Goal: Task Accomplishment & Management: Use online tool/utility

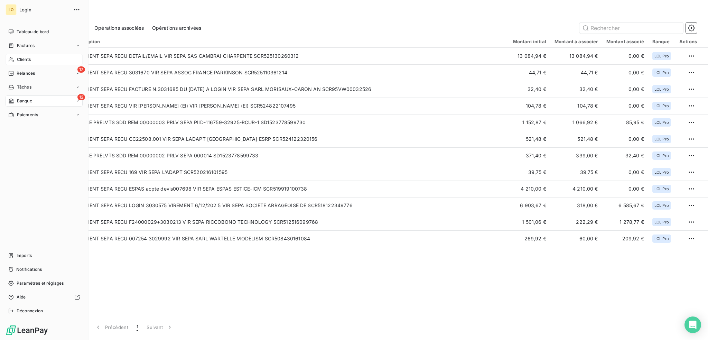
click at [26, 59] on span "Clients" at bounding box center [24, 59] width 14 height 6
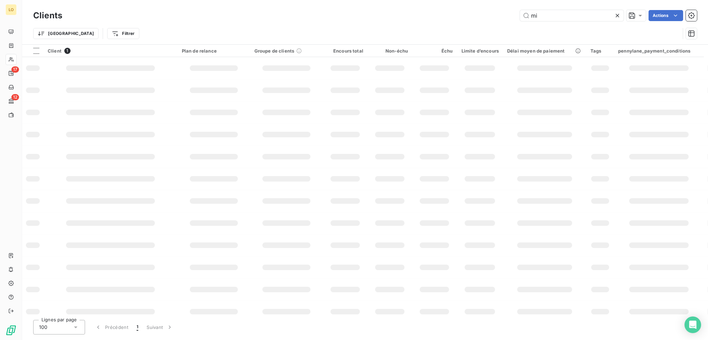
type input "m"
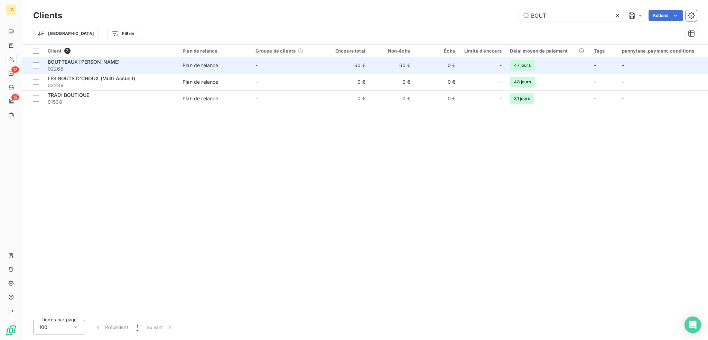
type input "BOUT"
click at [141, 64] on div "BOUTTEAUX [PERSON_NAME]" at bounding box center [111, 61] width 127 height 7
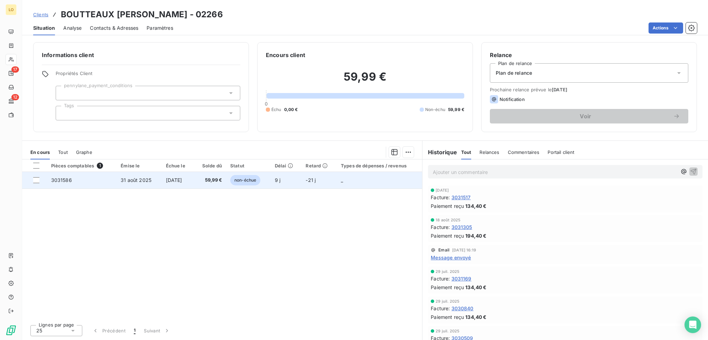
click at [256, 178] on span "non-échue" at bounding box center [245, 180] width 30 height 10
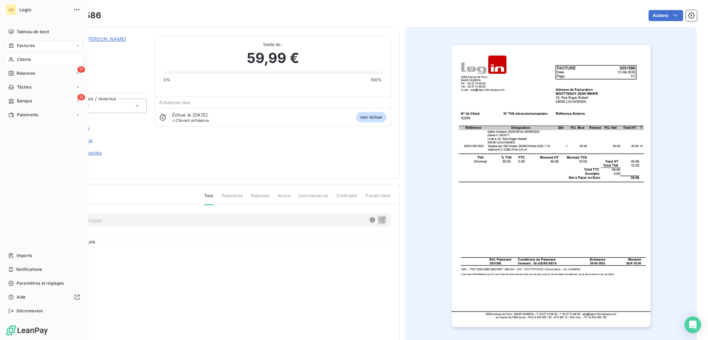
click at [26, 60] on span "Clients" at bounding box center [24, 59] width 14 height 6
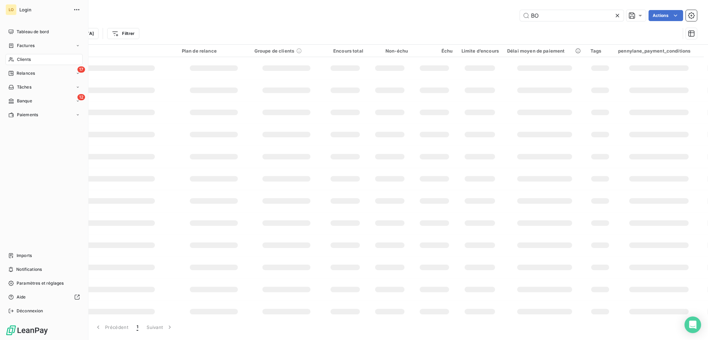
type input "B"
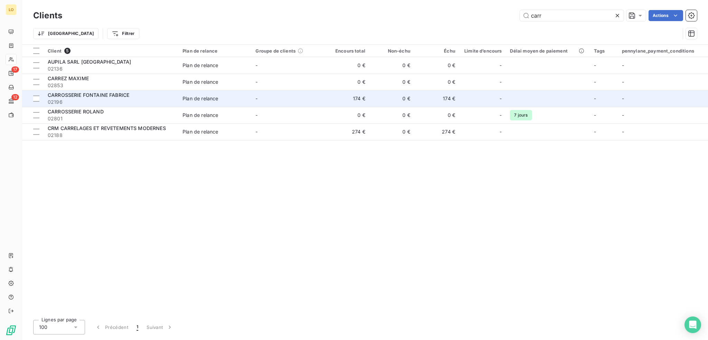
type input "carr"
click at [100, 96] on span "CARROSSERIE FONTAINE FABRICE" at bounding box center [89, 95] width 82 height 6
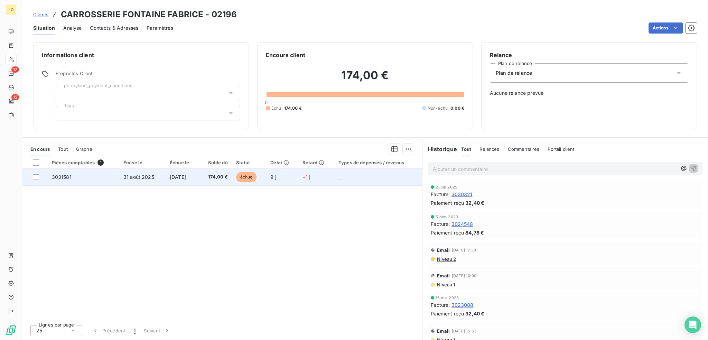
click at [186, 176] on span "[DATE]" at bounding box center [178, 177] width 16 height 6
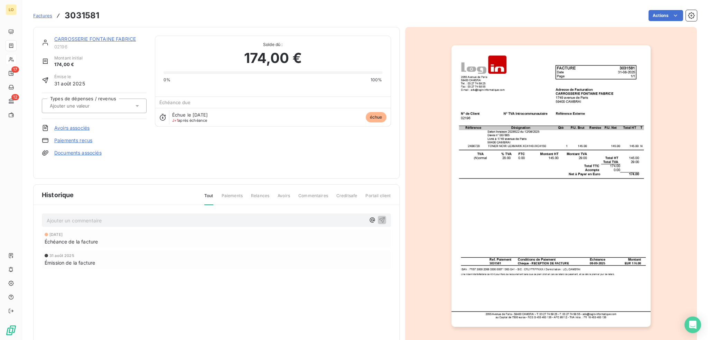
click at [86, 142] on link "Paiements reçus" at bounding box center [73, 140] width 38 height 7
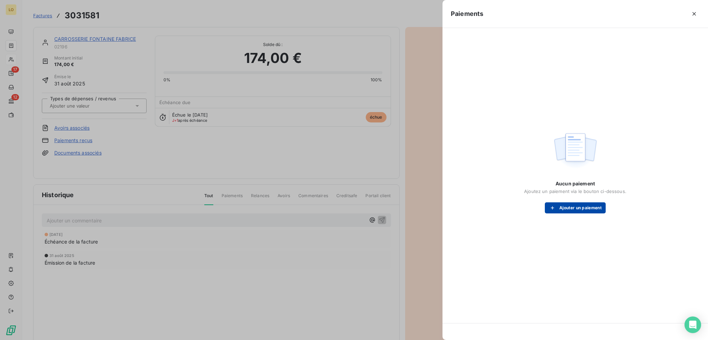
click at [580, 208] on button "Ajouter un paiement" at bounding box center [575, 207] width 61 height 11
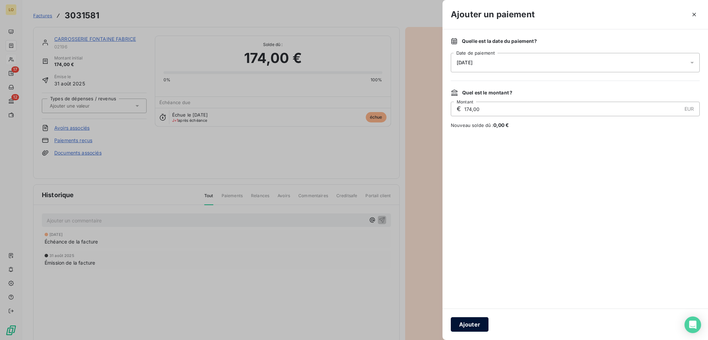
click at [477, 322] on button "Ajouter" at bounding box center [470, 324] width 38 height 15
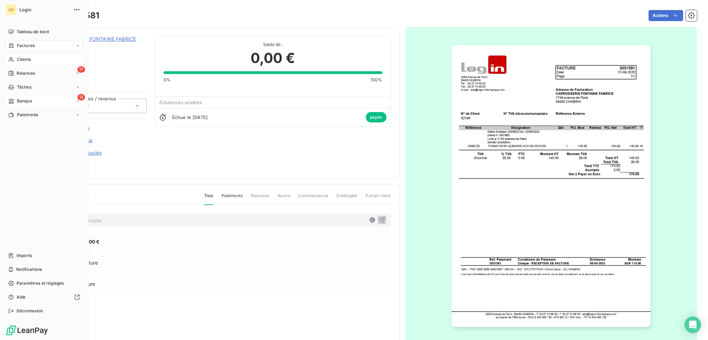
click at [24, 100] on span "Banque" at bounding box center [24, 101] width 15 height 6
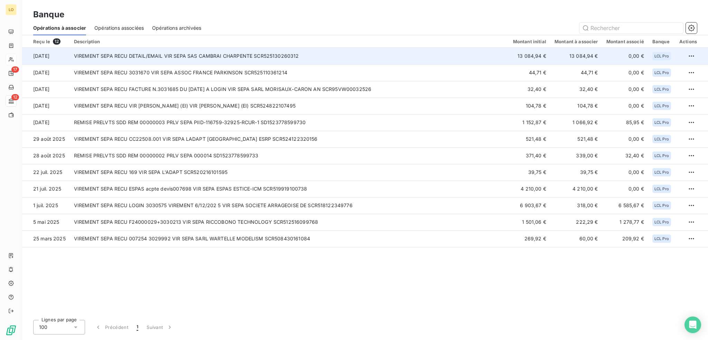
click at [237, 56] on td "VIREMENT SEPA RECU DETAIL/EMAIL VIR SEPA SAS CAMBRAI CHARPENTE SCR525130260312" at bounding box center [289, 56] width 439 height 17
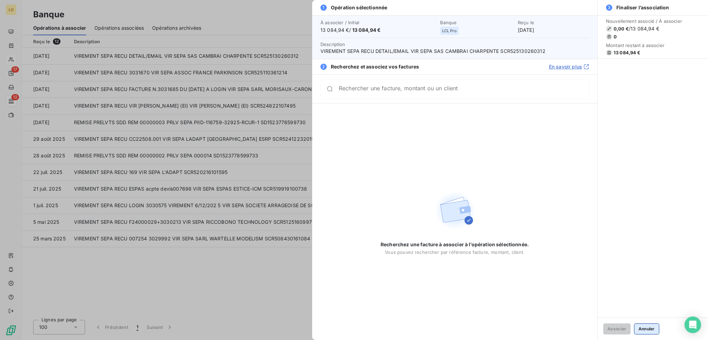
click at [643, 327] on button "Annuler" at bounding box center [646, 328] width 25 height 11
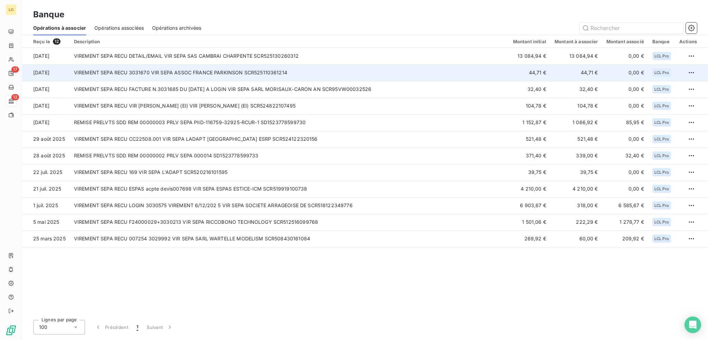
click at [274, 74] on td "VIREMENT SEPA RECU 3031670 VIR SEPA ASSOC FRANCE PARKINSON SCR525110361214" at bounding box center [289, 72] width 439 height 17
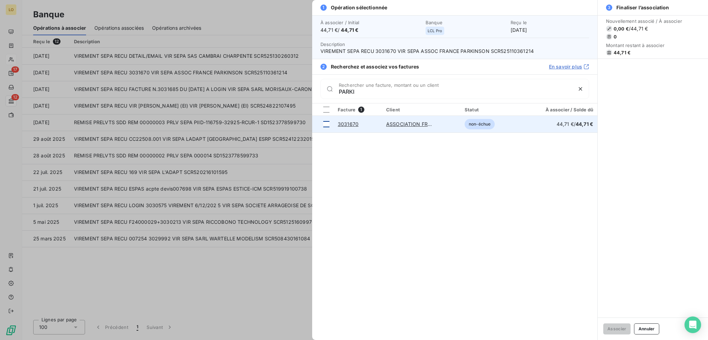
type input "PARKI"
click at [325, 121] on div at bounding box center [326, 124] width 6 height 6
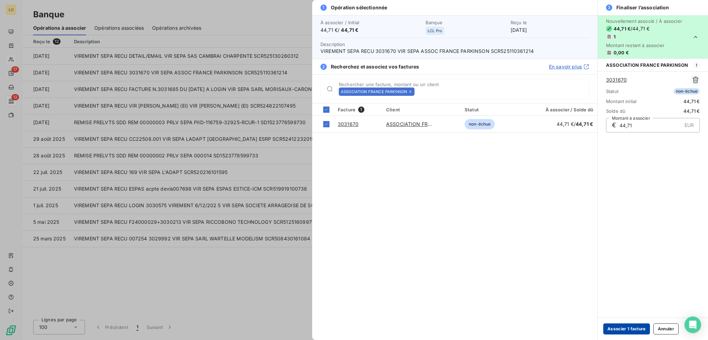
click at [617, 329] on button "Associer 1 facture" at bounding box center [626, 328] width 47 height 11
